Goal: Task Accomplishment & Management: Use online tool/utility

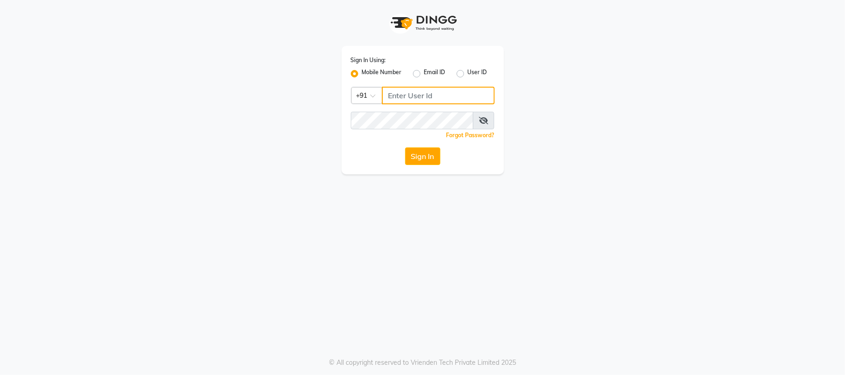
type input "9709702444"
click at [421, 153] on button "Sign In" at bounding box center [422, 157] width 35 height 18
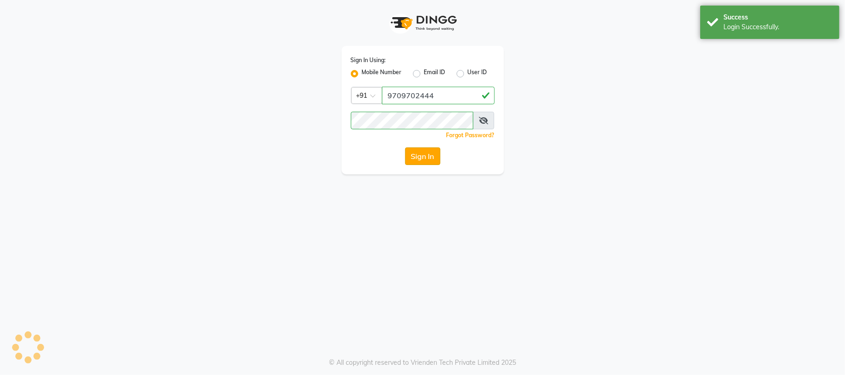
select select "service"
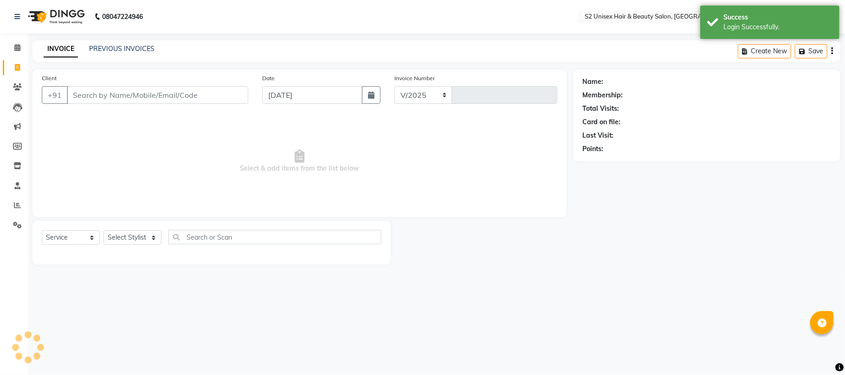
select select "3982"
type input "1158"
click at [130, 239] on select "Select Stylist Bittu Gulshan KHUSHI LALITA PARVIN PAL Pramod S2 salon Supendra …" at bounding box center [132, 238] width 58 height 14
select select "20295"
click at [103, 231] on select "Select Stylist Bittu Gulshan KHUSHI LALITA PARVIN PAL Pramod S2 salon Supendra …" at bounding box center [132, 238] width 58 height 14
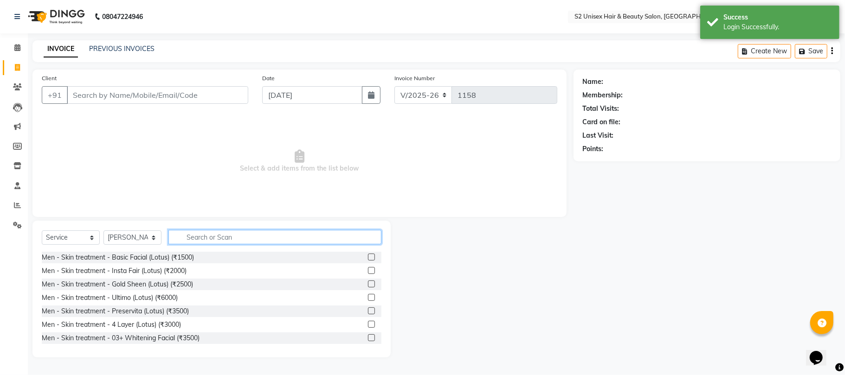
click at [259, 237] on input "text" at bounding box center [274, 237] width 213 height 14
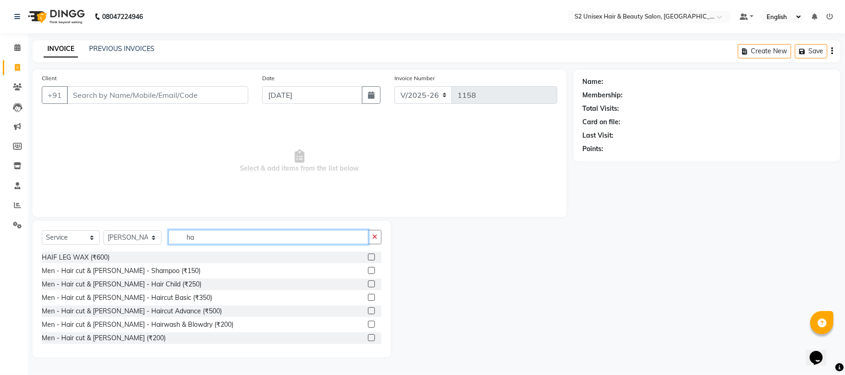
type input "h"
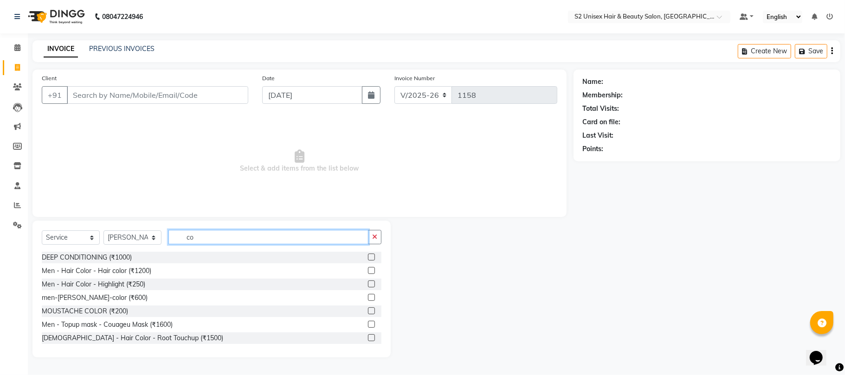
type input "co"
click at [368, 270] on label at bounding box center [371, 270] width 7 height 7
click at [368, 270] on input "checkbox" at bounding box center [371, 271] width 6 height 6
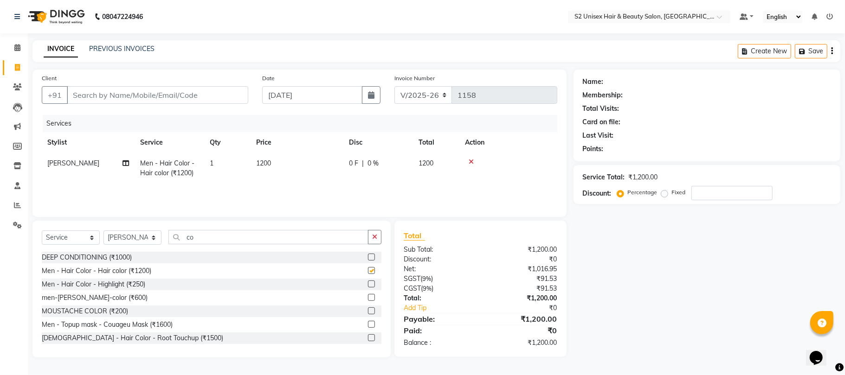
checkbox input "false"
click at [372, 235] on icon "button" at bounding box center [374, 237] width 5 height 6
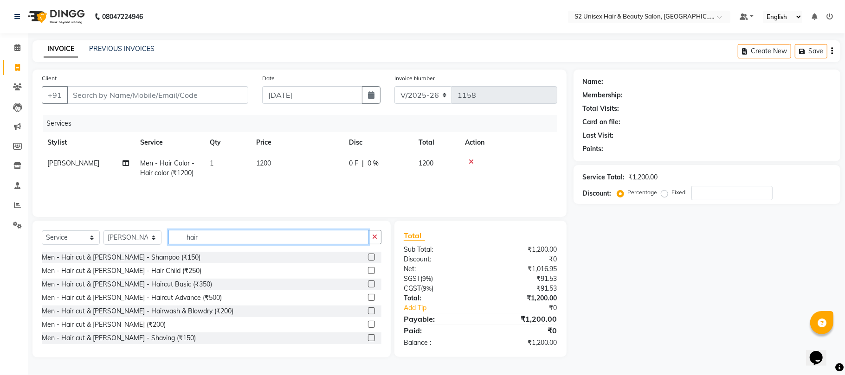
type input "hair"
click at [368, 283] on label at bounding box center [371, 284] width 7 height 7
click at [368, 283] on input "checkbox" at bounding box center [371, 285] width 6 height 6
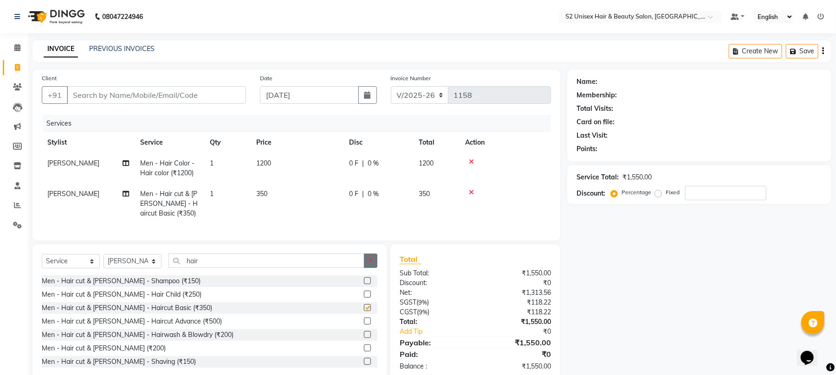
checkbox input "false"
click at [367, 268] on button "button" at bounding box center [370, 261] width 13 height 14
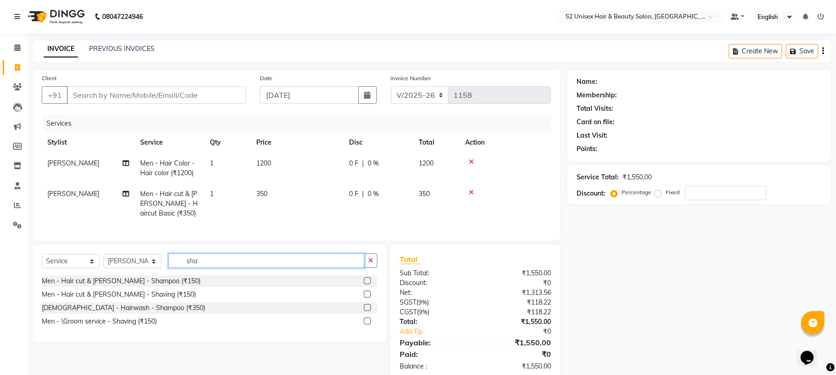
type input "sha"
click at [366, 325] on label at bounding box center [367, 321] width 7 height 7
click at [366, 325] on input "checkbox" at bounding box center [367, 322] width 6 height 6
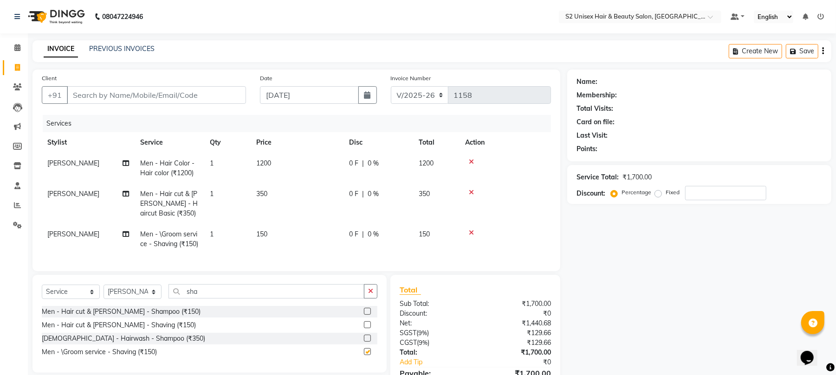
checkbox input "false"
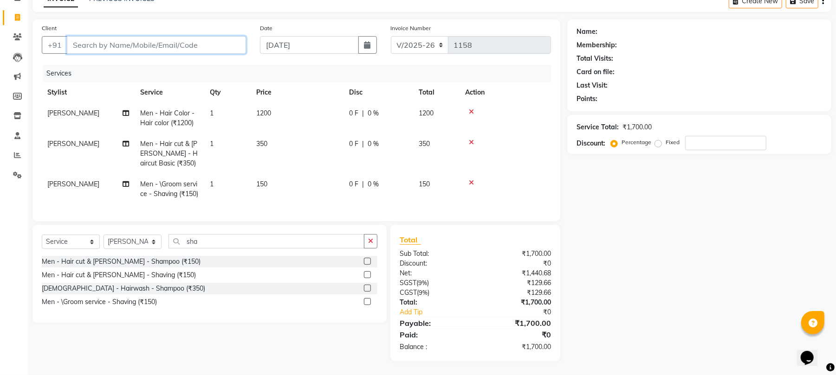
click at [184, 36] on input "Client" at bounding box center [156, 45] width 179 height 18
click at [470, 180] on icon at bounding box center [471, 183] width 5 height 6
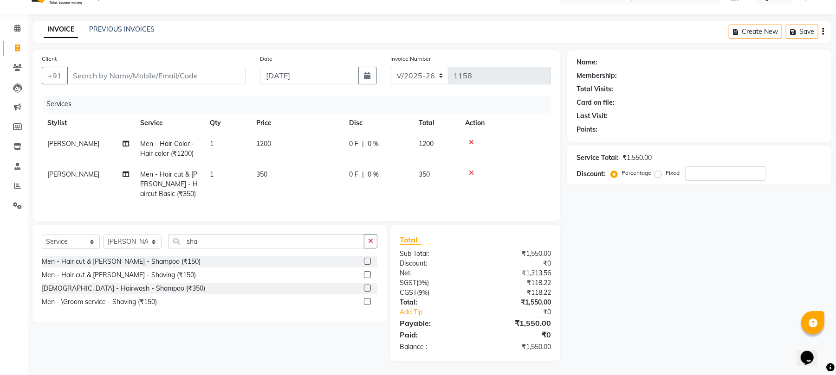
click at [67, 134] on td "[PERSON_NAME]" at bounding box center [88, 149] width 93 height 31
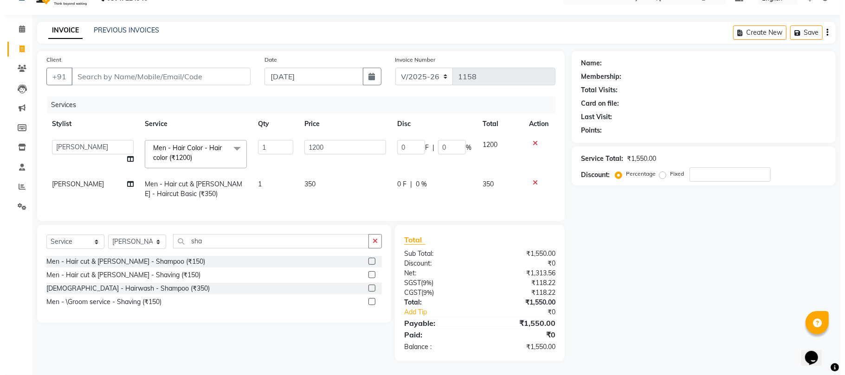
scroll to position [28, 0]
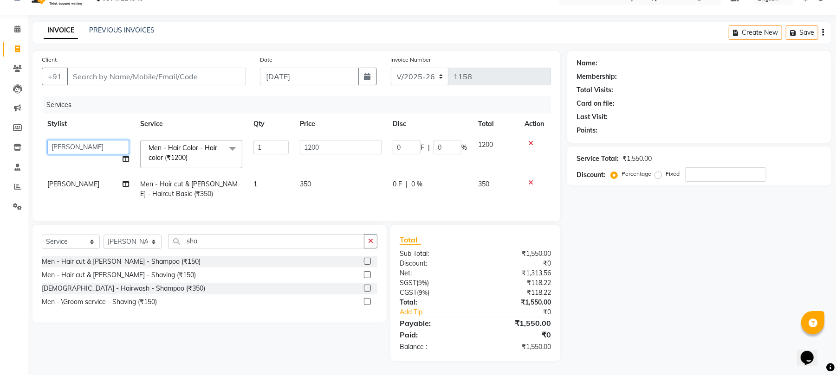
click at [77, 140] on select "Bittu Gulshan KHUSHI LALITA PARVIN PAL Pramod S2 salon Supendra Vikash Singh" at bounding box center [88, 147] width 82 height 14
select select "84320"
click at [122, 68] on input "Client" at bounding box center [156, 77] width 179 height 18
type input "9"
type input "0"
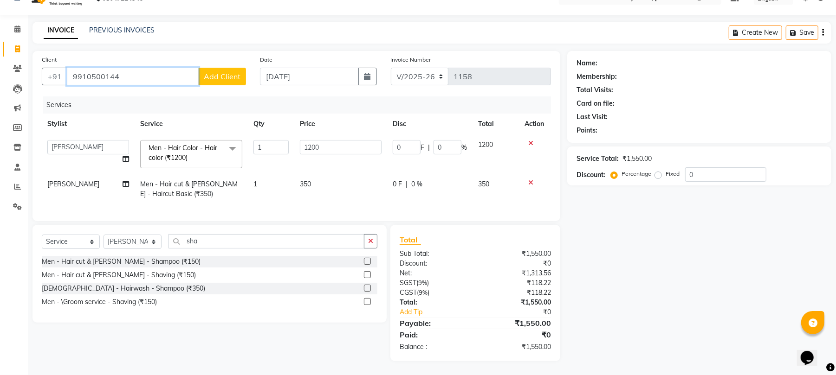
type input "9910500144"
click at [241, 68] on button "Add Client" at bounding box center [222, 77] width 48 height 18
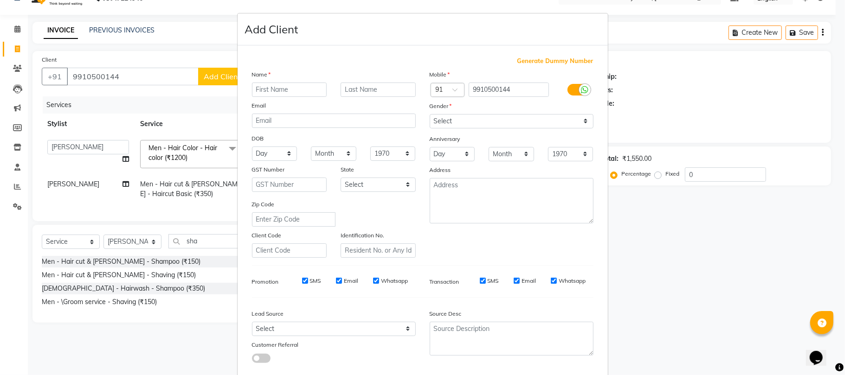
click at [269, 83] on input "text" at bounding box center [289, 90] width 75 height 14
type input "pawan"
click at [437, 113] on div "Gender" at bounding box center [438, 107] width 30 height 13
click at [442, 117] on select "Select Male Female Other Prefer Not To Say" at bounding box center [512, 121] width 164 height 14
select select "male"
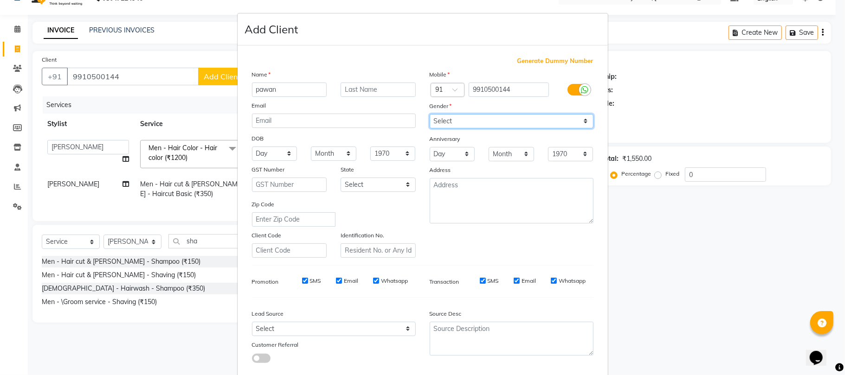
click at [430, 114] on select "Select Male Female Other Prefer Not To Say" at bounding box center [512, 121] width 164 height 14
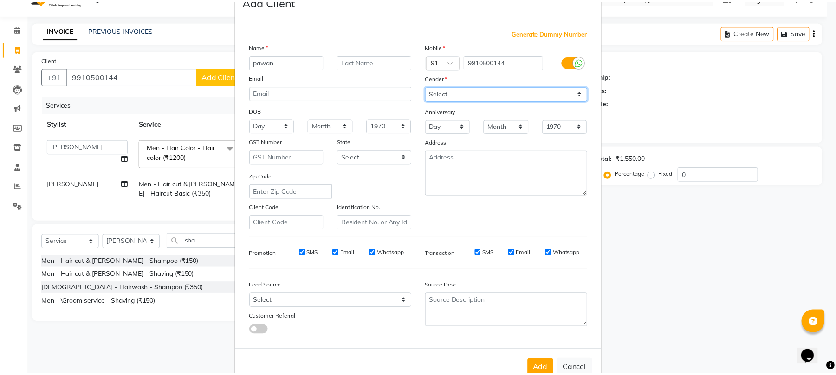
scroll to position [51, 0]
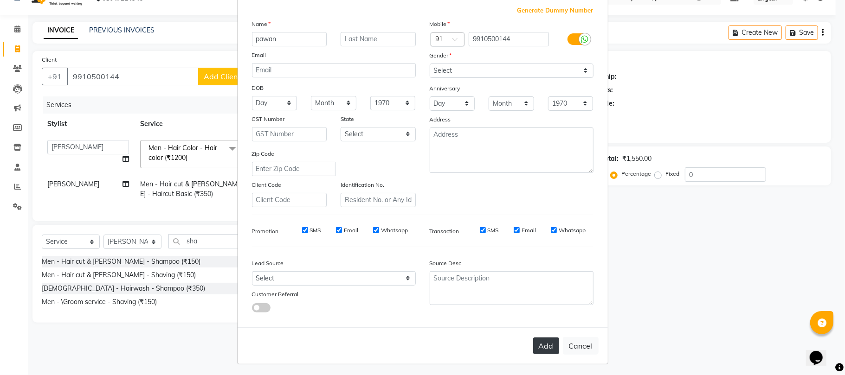
click at [538, 340] on button "Add" at bounding box center [546, 346] width 26 height 17
select select
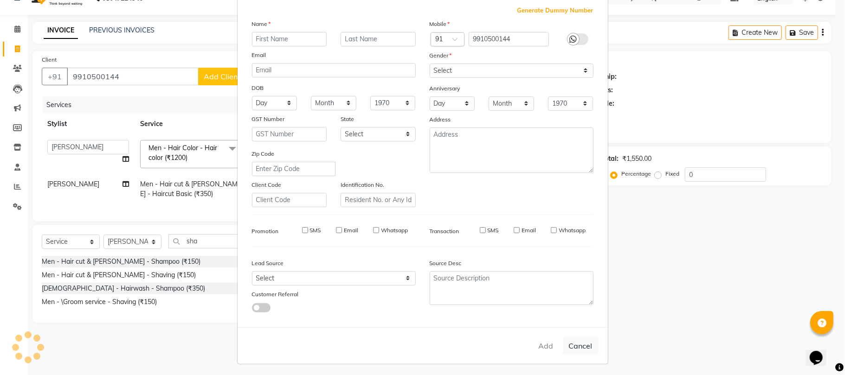
select select
checkbox input "false"
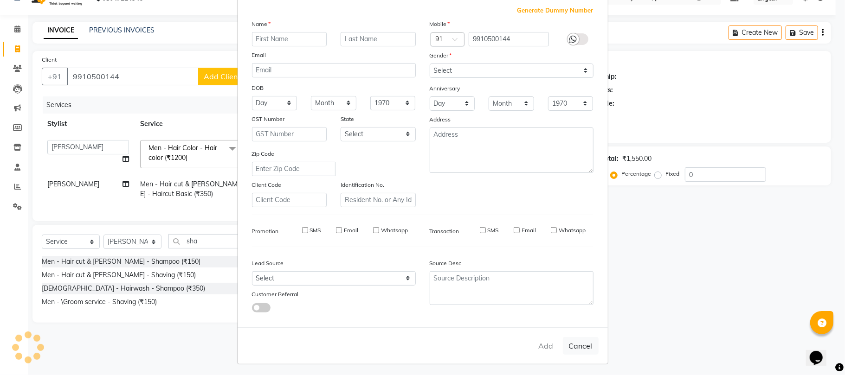
checkbox input "false"
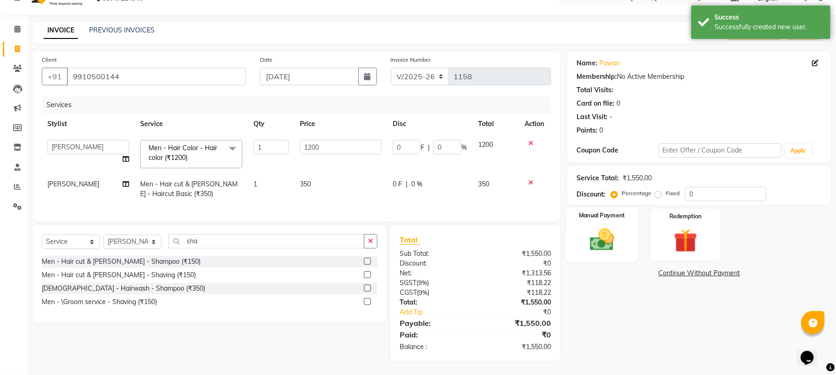
click at [612, 226] on img at bounding box center [602, 240] width 40 height 28
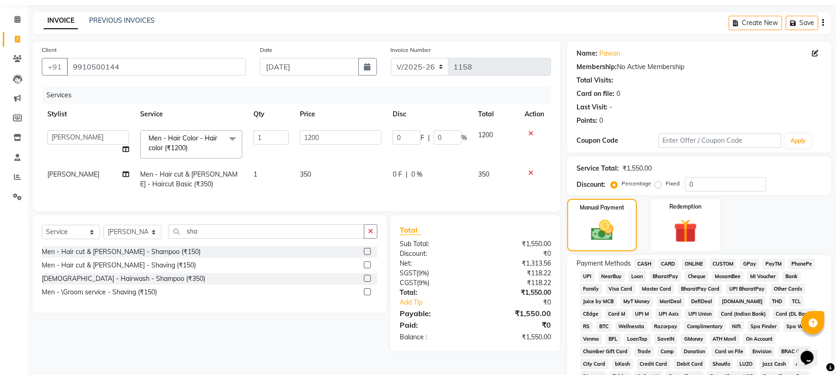
click at [645, 264] on span "CASH" at bounding box center [644, 264] width 20 height 11
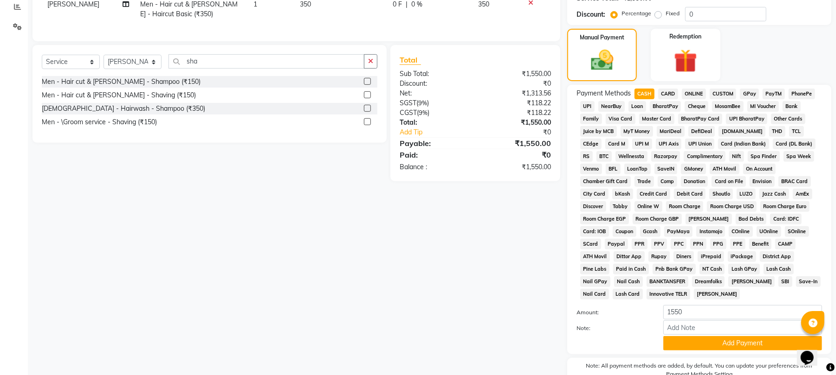
scroll to position [214, 0]
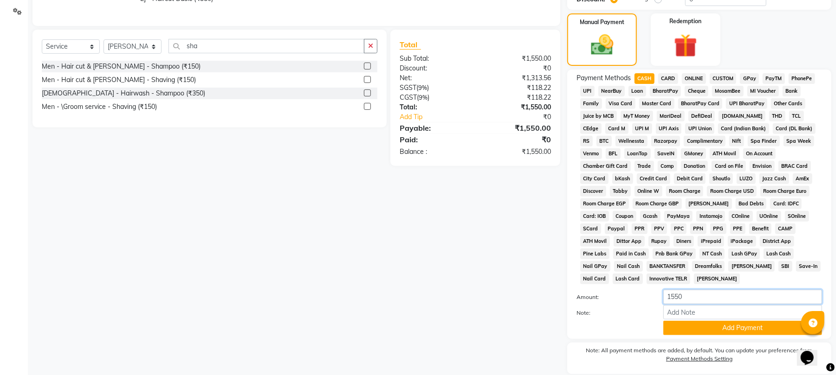
click at [709, 290] on input "1550" at bounding box center [742, 297] width 159 height 14
type input "1500"
click at [715, 321] on button "Add Payment" at bounding box center [742, 328] width 159 height 14
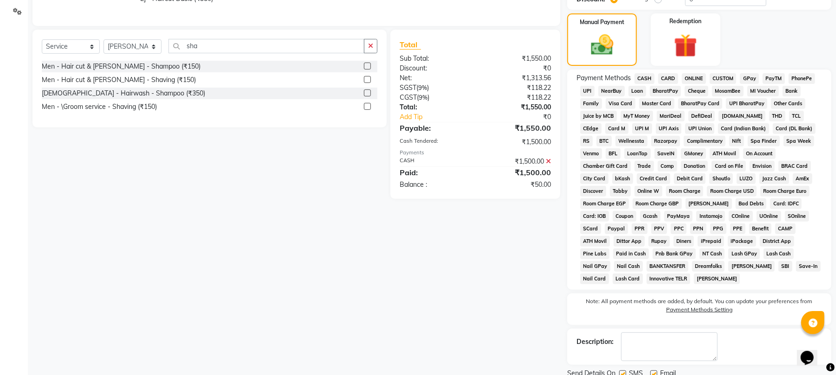
click at [695, 77] on span "ONLINE" at bounding box center [694, 78] width 24 height 11
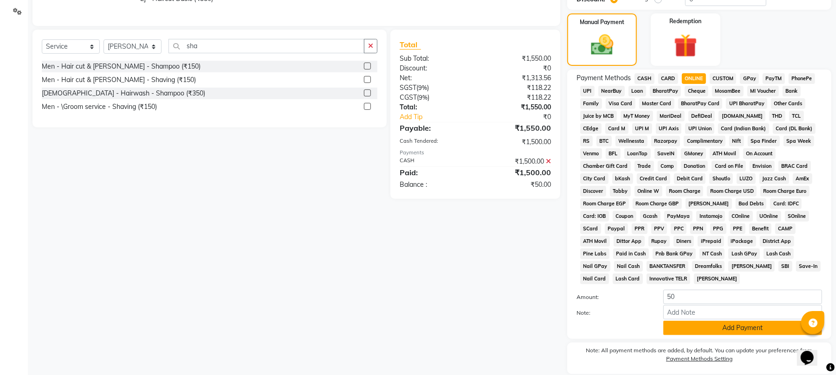
click at [740, 321] on button "Add Payment" at bounding box center [742, 328] width 159 height 14
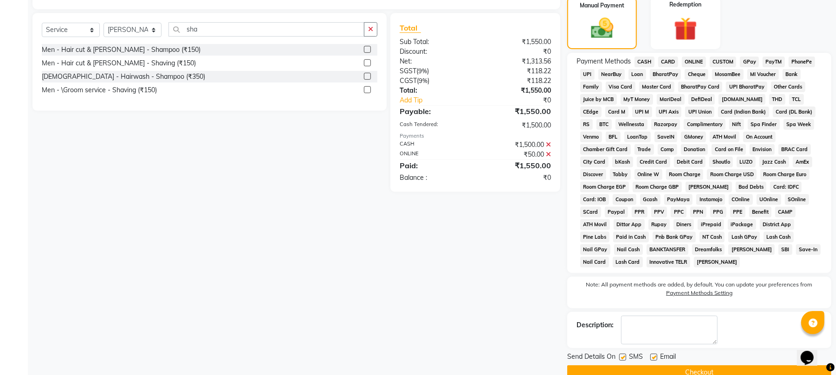
scroll to position [239, 0]
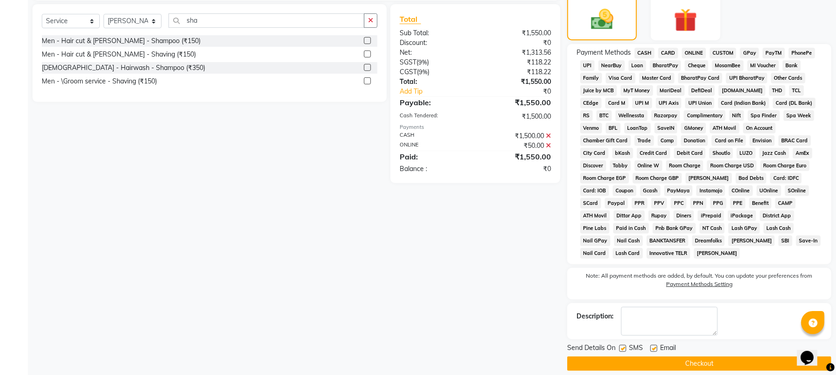
click at [732, 357] on button "Checkout" at bounding box center [699, 364] width 264 height 14
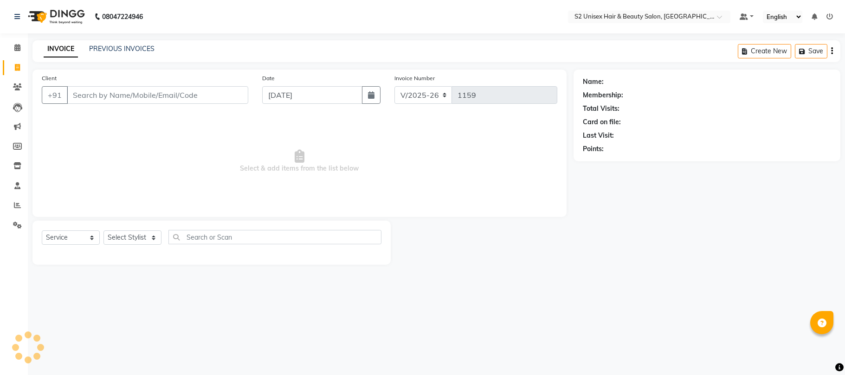
select select "3982"
select select "service"
